Goal: Find specific page/section: Find specific page/section

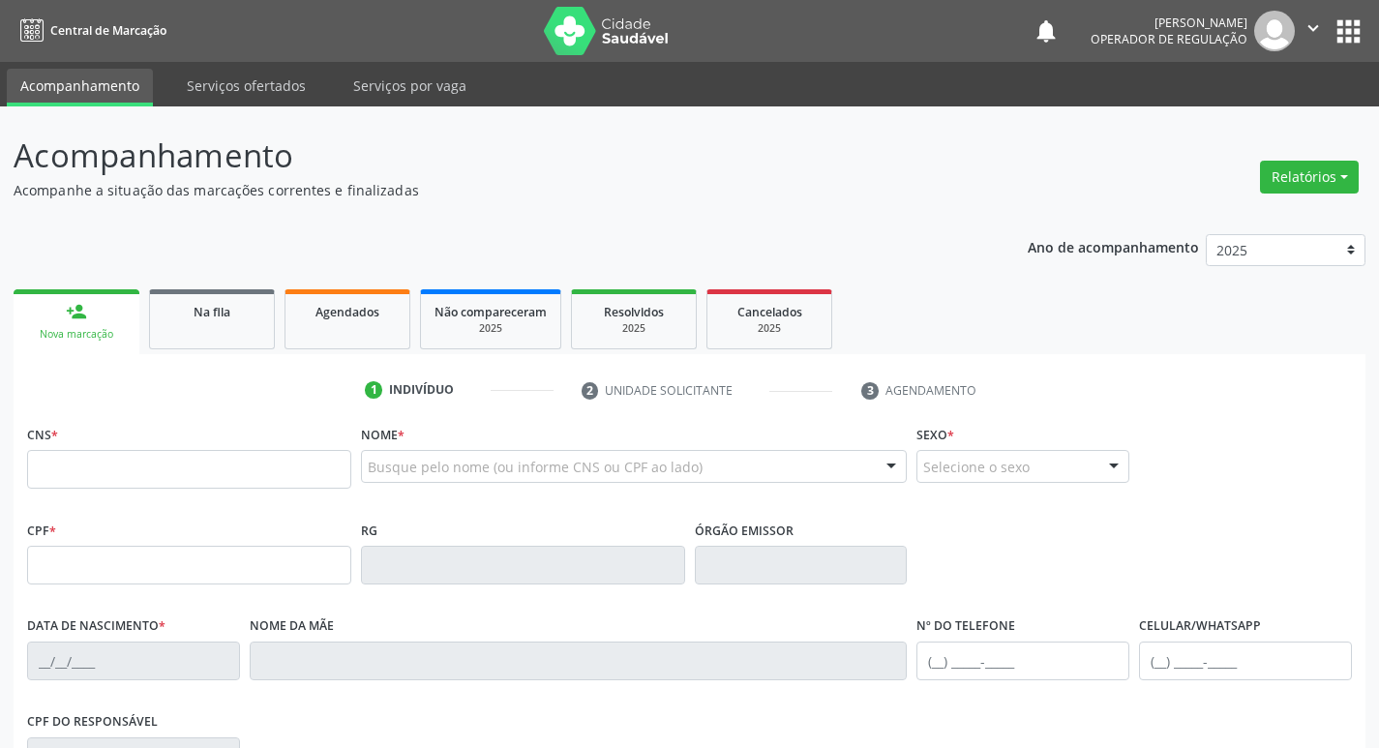
click at [1340, 41] on button "apps" at bounding box center [1349, 32] width 34 height 34
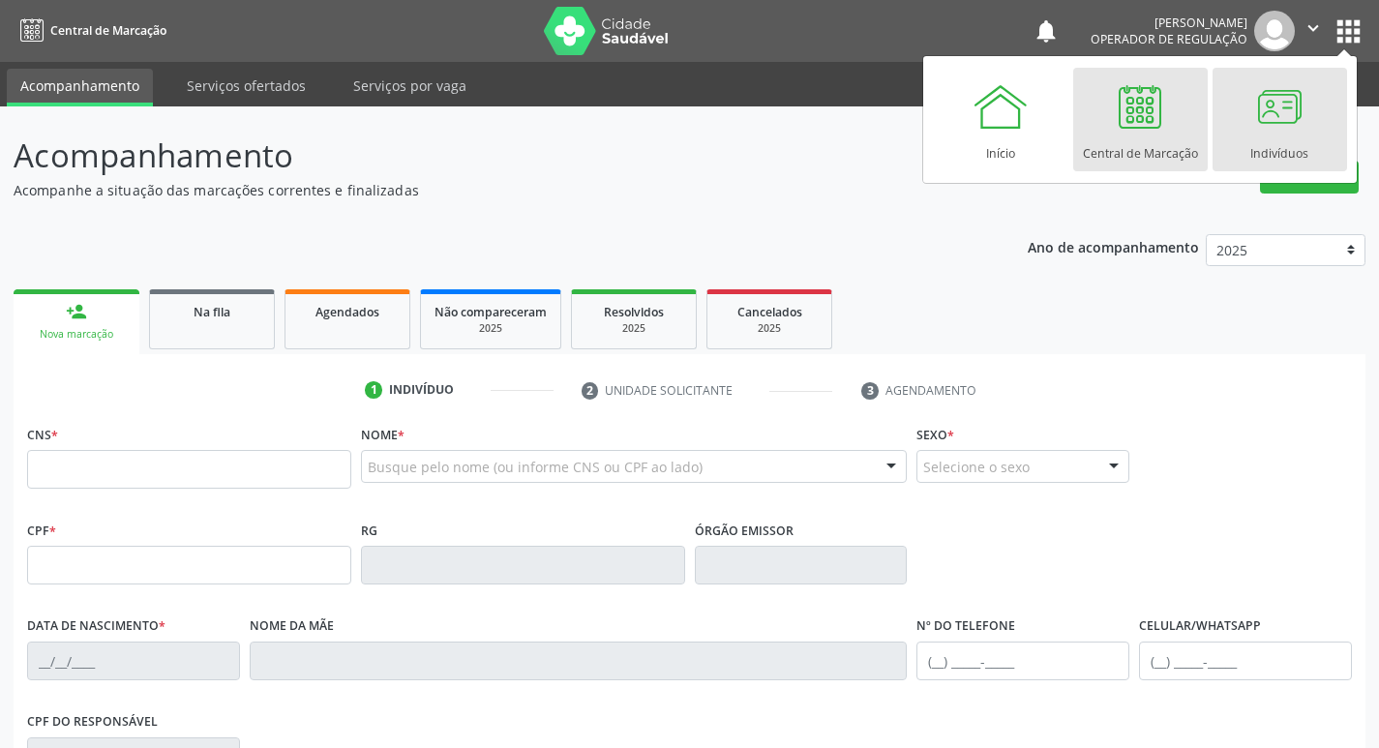
click at [1290, 144] on div "Indivíduos" at bounding box center [1279, 148] width 58 height 26
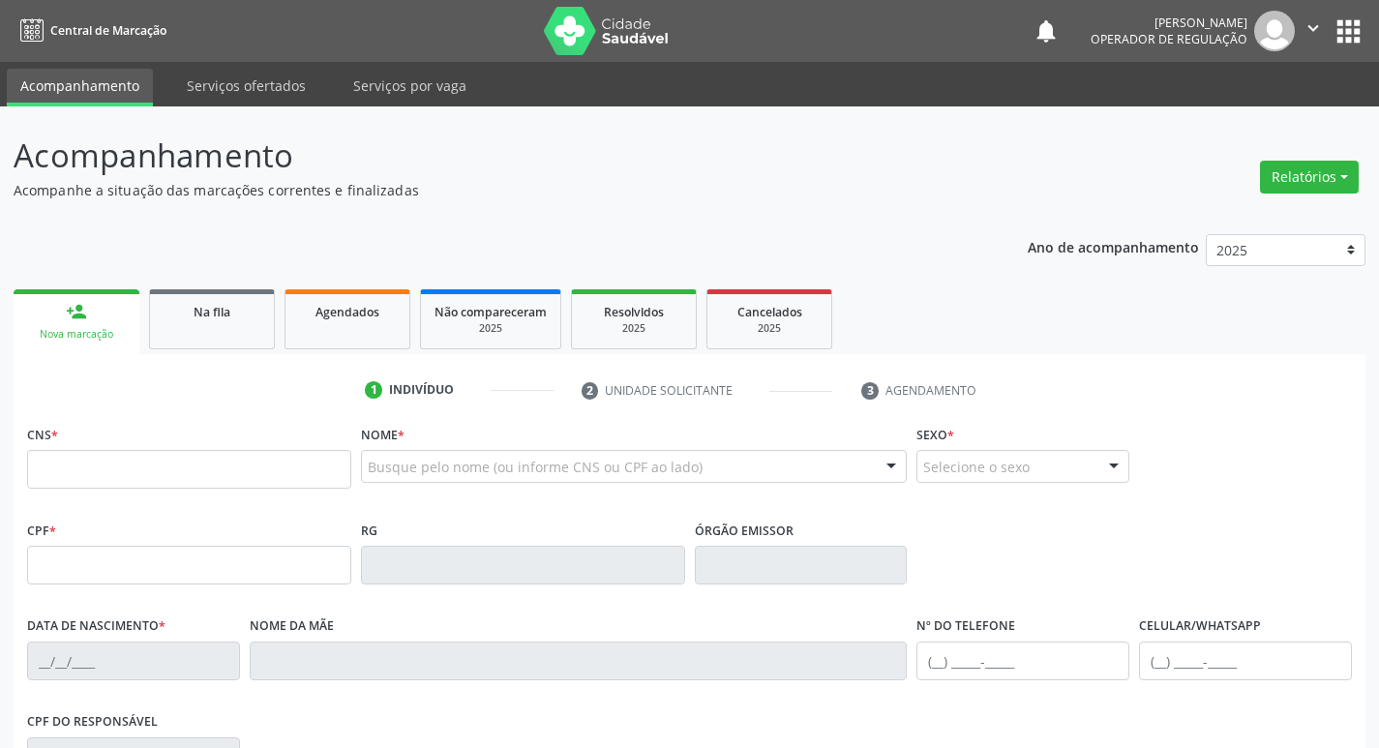
click at [1332, 43] on button "apps" at bounding box center [1349, 32] width 34 height 34
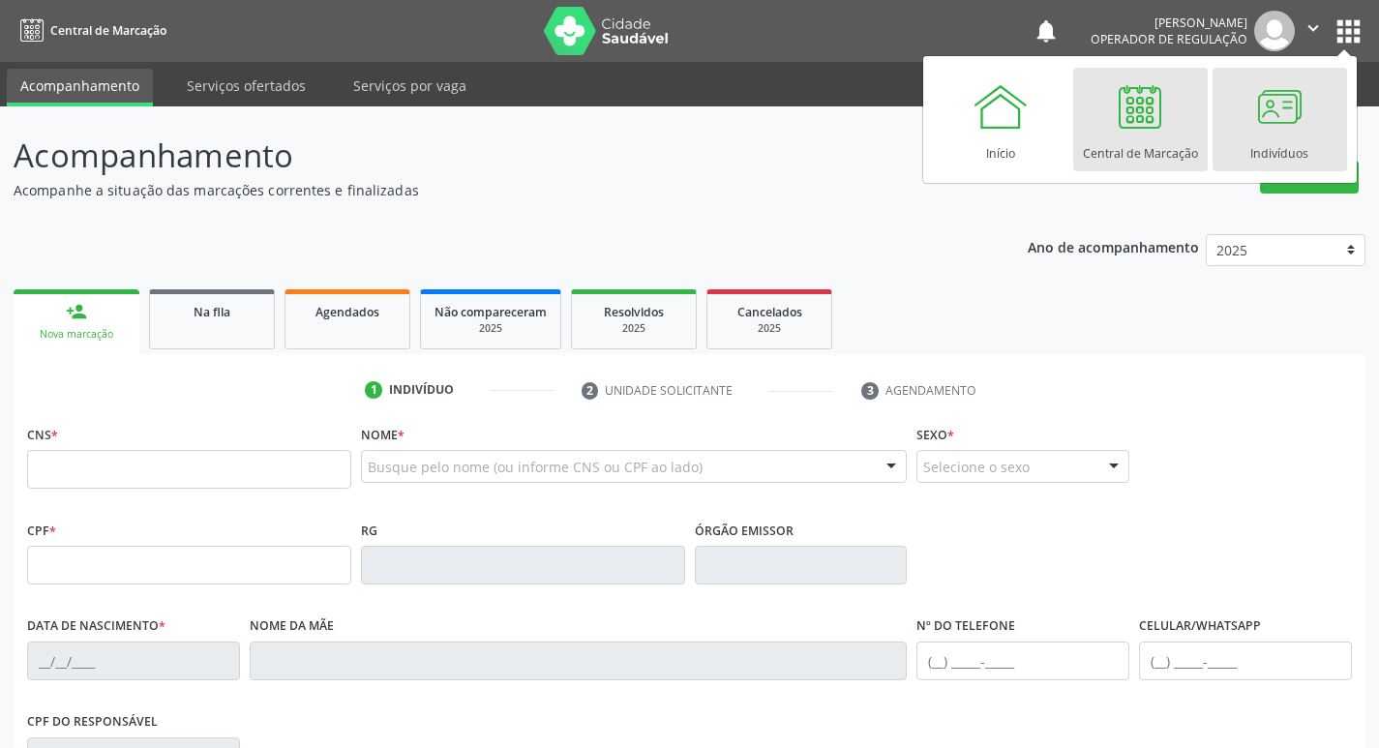
click at [1262, 161] on div "Indivíduos" at bounding box center [1279, 148] width 58 height 26
